Goal: Information Seeking & Learning: Find specific fact

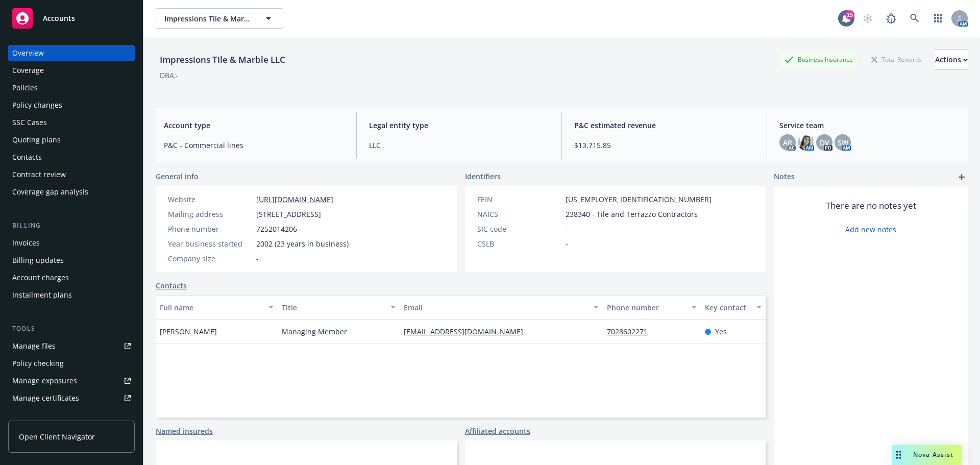
click at [40, 90] on div "Policies" at bounding box center [71, 88] width 118 height 16
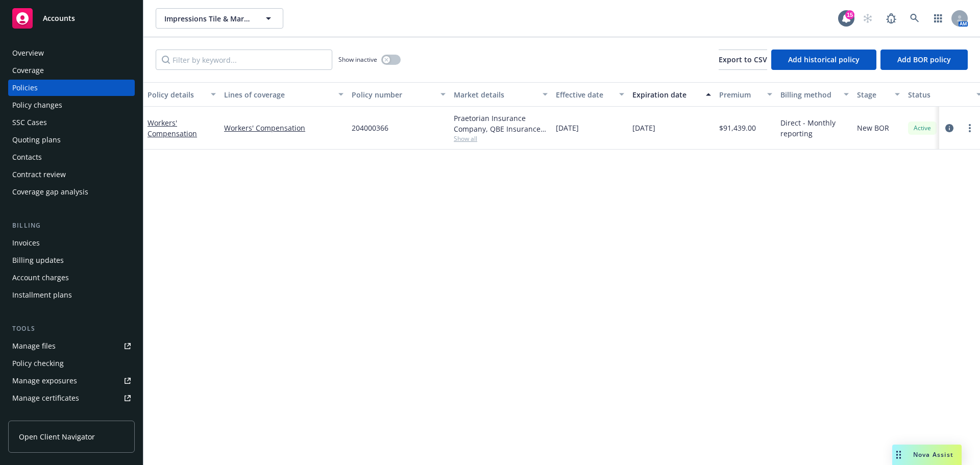
click at [467, 143] on span "Show all" at bounding box center [501, 138] width 94 height 9
click at [647, 227] on div "Policy details Lines of coverage Policy number Market details Effective date Ex…" at bounding box center [561, 269] width 836 height 375
drag, startPoint x: 402, startPoint y: 140, endPoint x: 353, endPoint y: 138, distance: 49.1
click at [353, 138] on div "204000366" at bounding box center [399, 128] width 102 height 43
copy span "204000366"
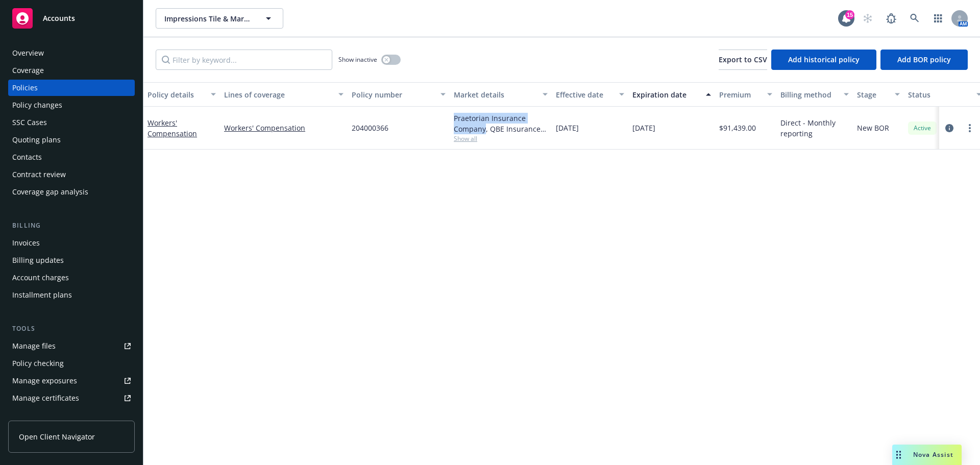
drag, startPoint x: 452, startPoint y: 130, endPoint x: 485, endPoint y: 143, distance: 35.4
click at [485, 143] on div "Praetorian Insurance Company, QBE Insurance Group, Foresight Insurance Show all" at bounding box center [501, 128] width 102 height 43
copy div "Praetorian Insurance Company"
drag, startPoint x: 396, startPoint y: 143, endPoint x: 352, endPoint y: 144, distance: 44.4
click at [352, 144] on div "204000366" at bounding box center [399, 128] width 102 height 43
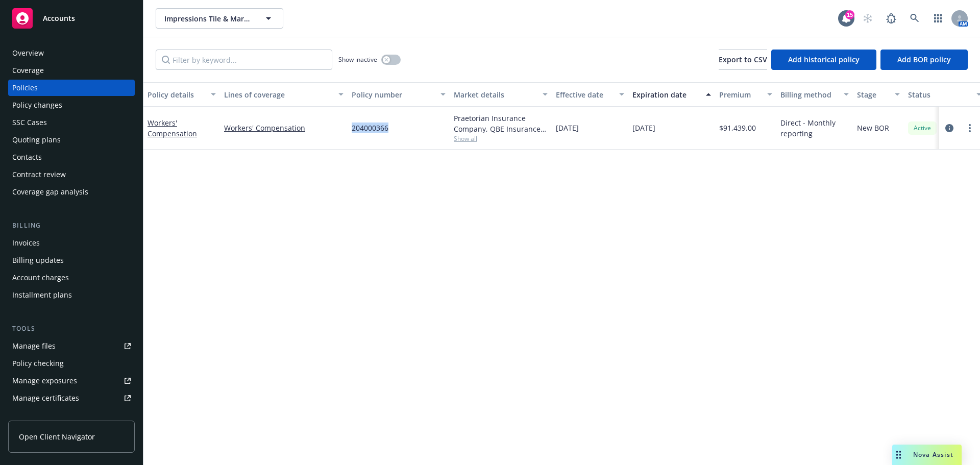
copy span "204000366"
